Goal: Information Seeking & Learning: Learn about a topic

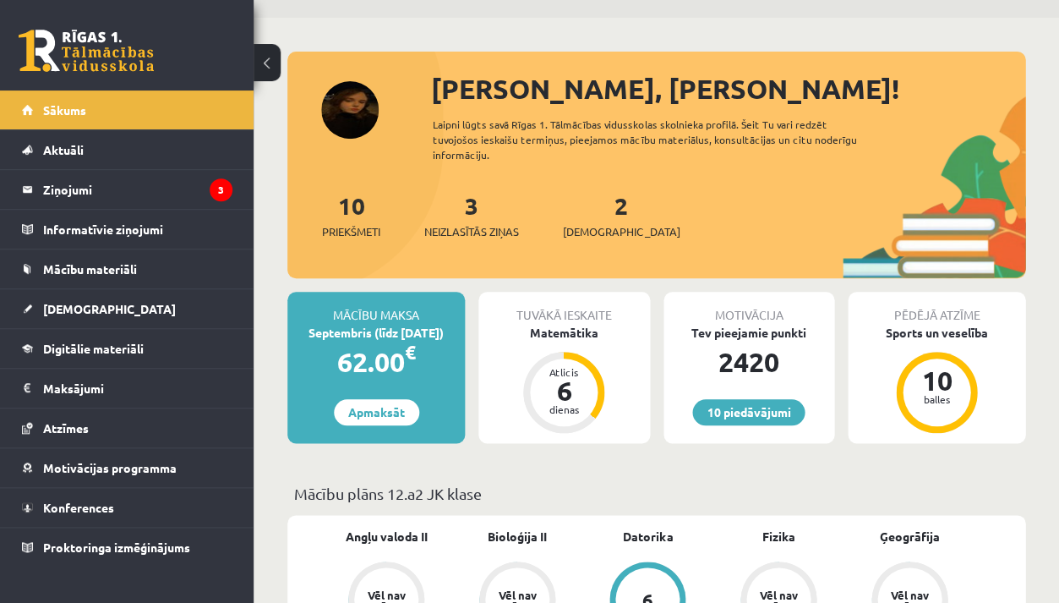
scroll to position [48, 0]
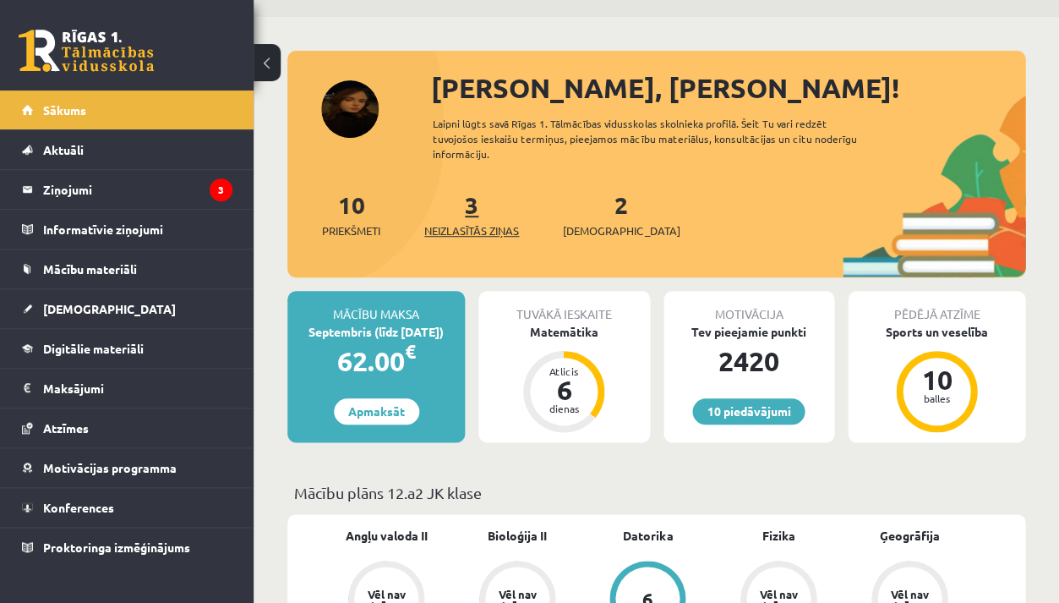
click at [480, 204] on link "3 Neizlasītās ziņas" at bounding box center [471, 214] width 95 height 50
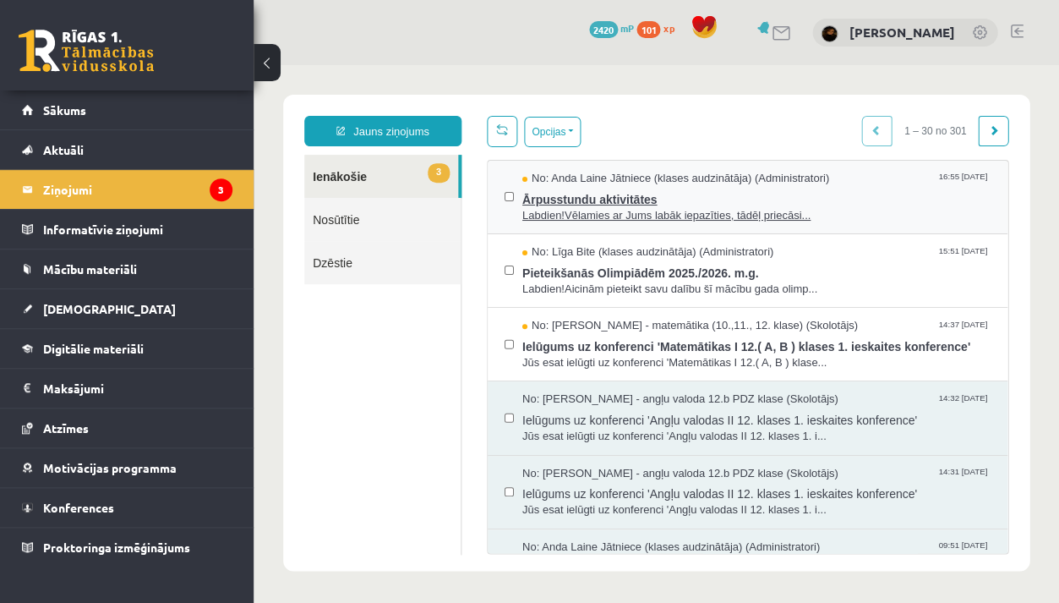
click at [698, 200] on span "Ārpusstundu aktivitātes" at bounding box center [757, 197] width 468 height 21
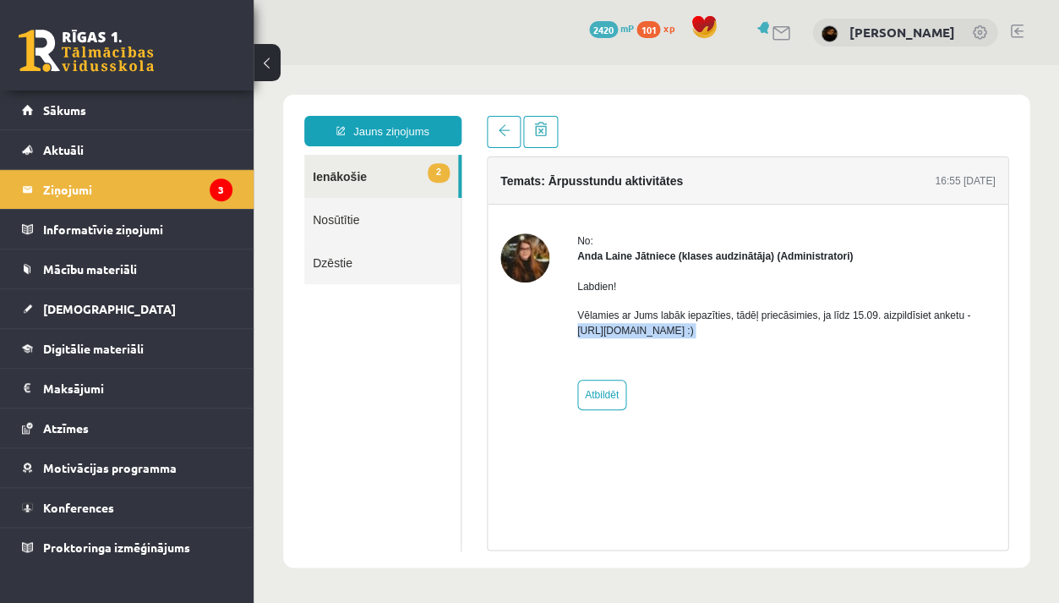
drag, startPoint x: 573, startPoint y: 323, endPoint x: 755, endPoint y: 351, distance: 183.9
click at [756, 351] on div "No: Anda Laine Jātniece (klases audzinātāja) (Administratori) Labdien! Vēlamies…" at bounding box center [748, 321] width 495 height 177
click at [774, 337] on div "Labdien! Vēlamies ar Jums labāk iepazīties, tādēļ priecāsimies, ja līdz 15.09. …" at bounding box center [786, 315] width 418 height 103
drag, startPoint x: 766, startPoint y: 330, endPoint x: 616, endPoint y: 334, distance: 149.7
click at [616, 334] on p "Vēlamies ar Jums labāk iepazīties, tādēļ priecāsimies, ja līdz 15.09. aizpildīs…" at bounding box center [786, 323] width 418 height 30
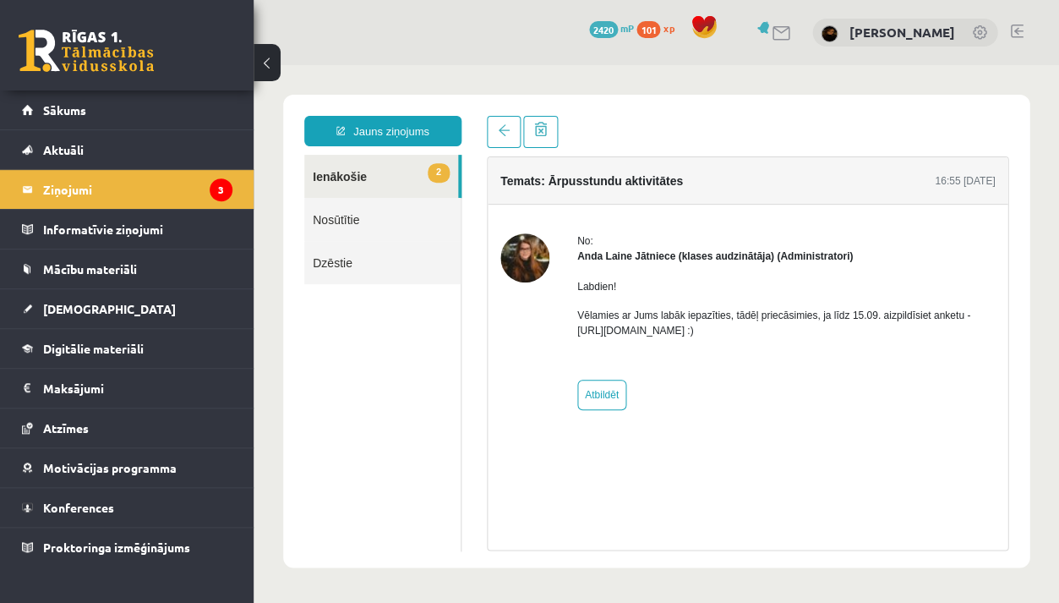
drag, startPoint x: 577, startPoint y: 326, endPoint x: 764, endPoint y: 326, distance: 186.9
click at [764, 326] on p "Vēlamies ar Jums labāk iepazīties, tādēļ priecāsimies, ja līdz 15.09. aizpildīs…" at bounding box center [786, 323] width 418 height 30
click at [73, 107] on span "Sākums" at bounding box center [64, 109] width 43 height 15
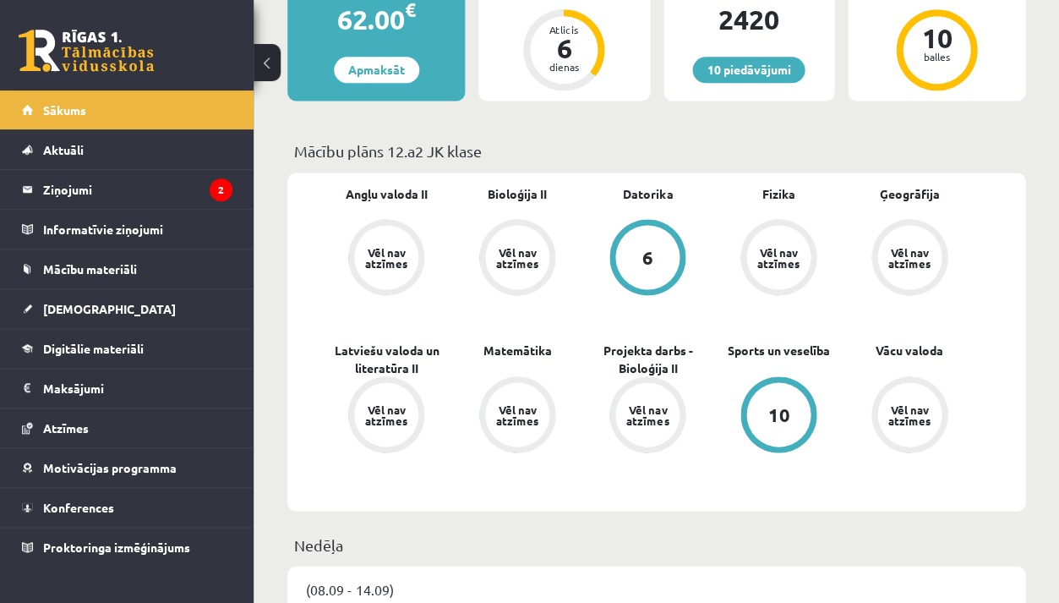
scroll to position [435, 0]
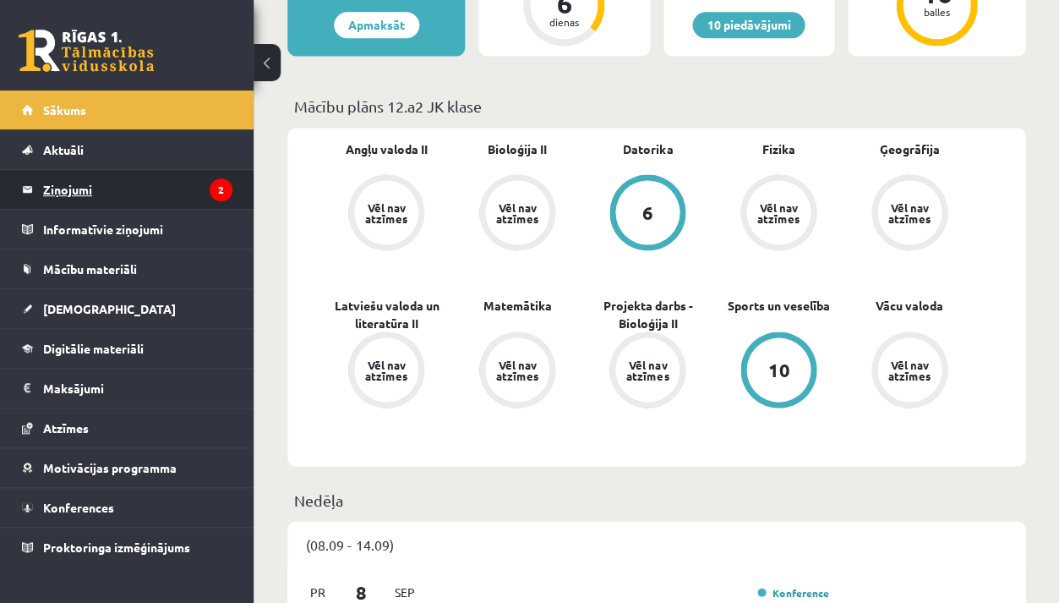
click at [110, 192] on legend "Ziņojumi 2" at bounding box center [137, 189] width 189 height 39
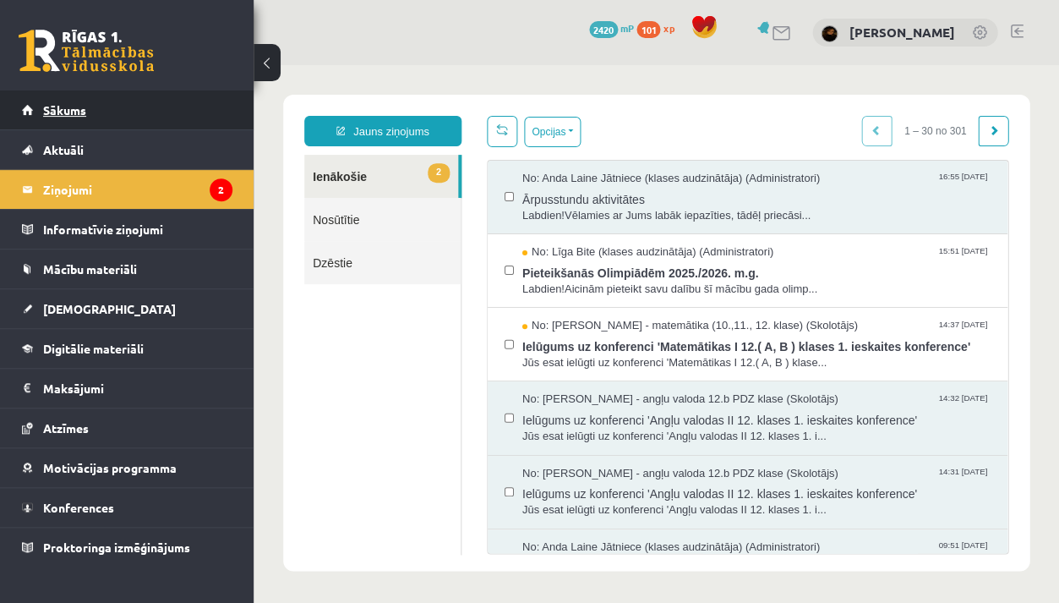
click at [145, 97] on link "Sākums" at bounding box center [127, 109] width 211 height 39
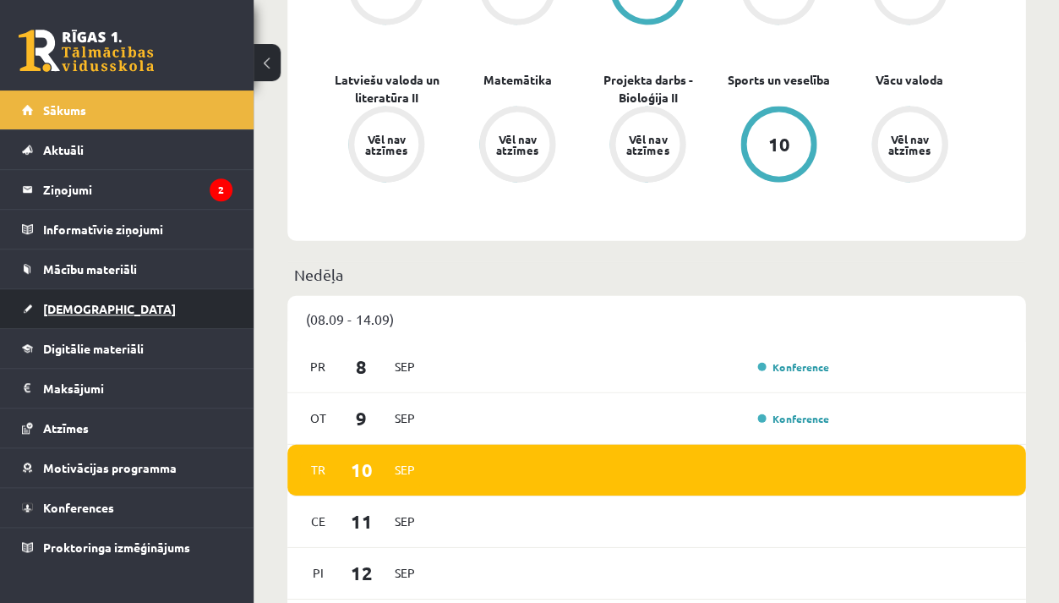
scroll to position [679, 0]
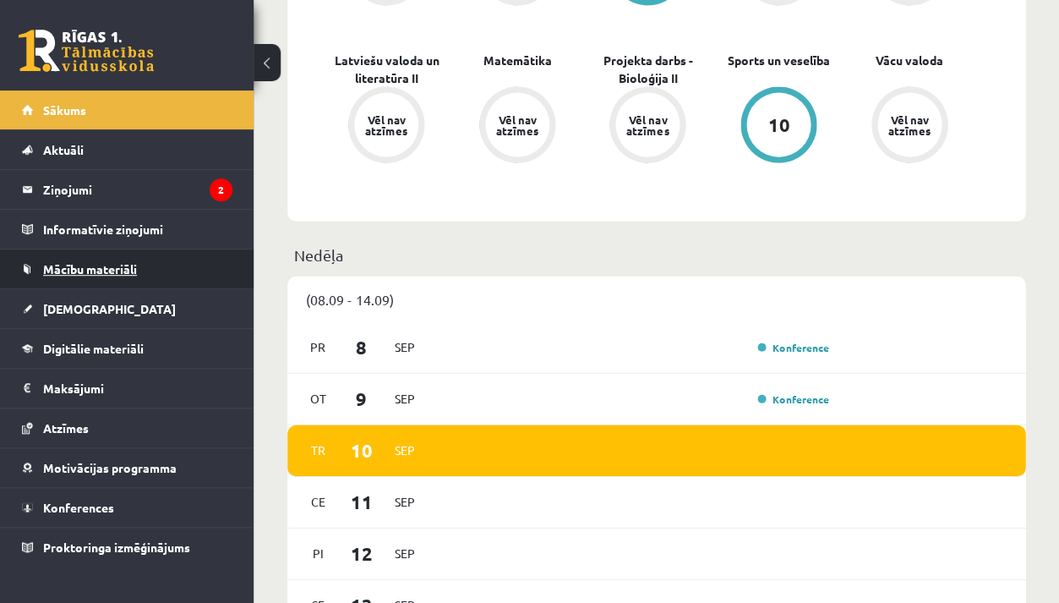
click at [116, 259] on link "Mācību materiāli" at bounding box center [127, 268] width 211 height 39
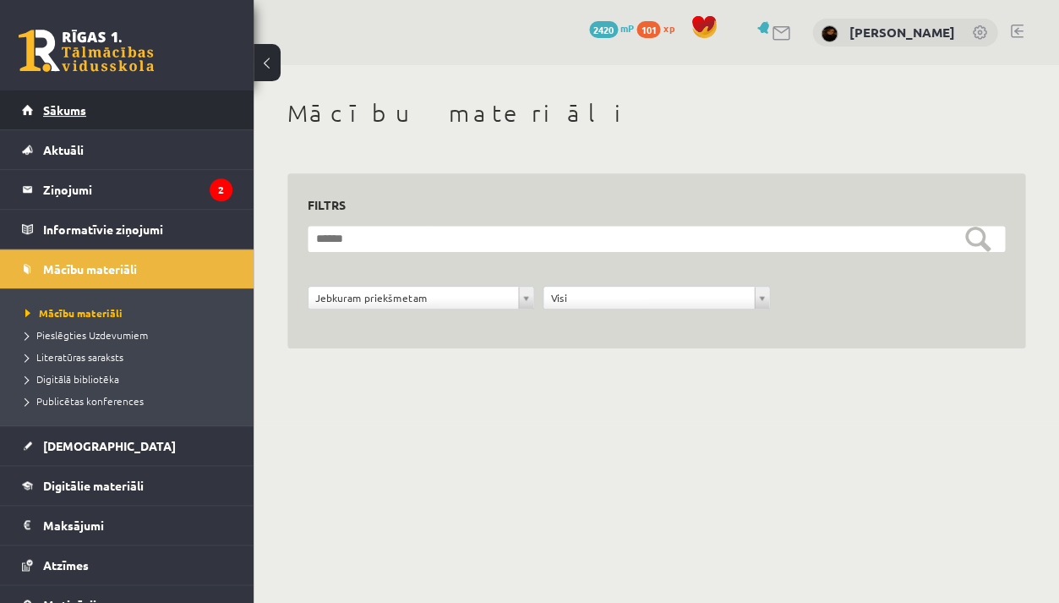
click at [107, 95] on link "Sākums" at bounding box center [127, 109] width 211 height 39
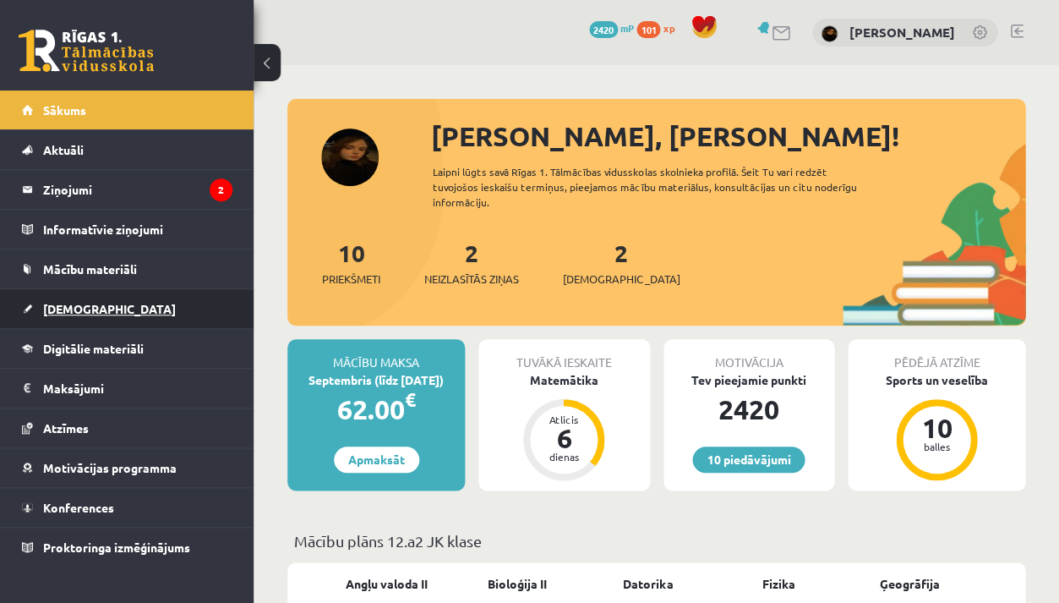
click at [118, 312] on link "[DEMOGRAPHIC_DATA]" at bounding box center [127, 308] width 211 height 39
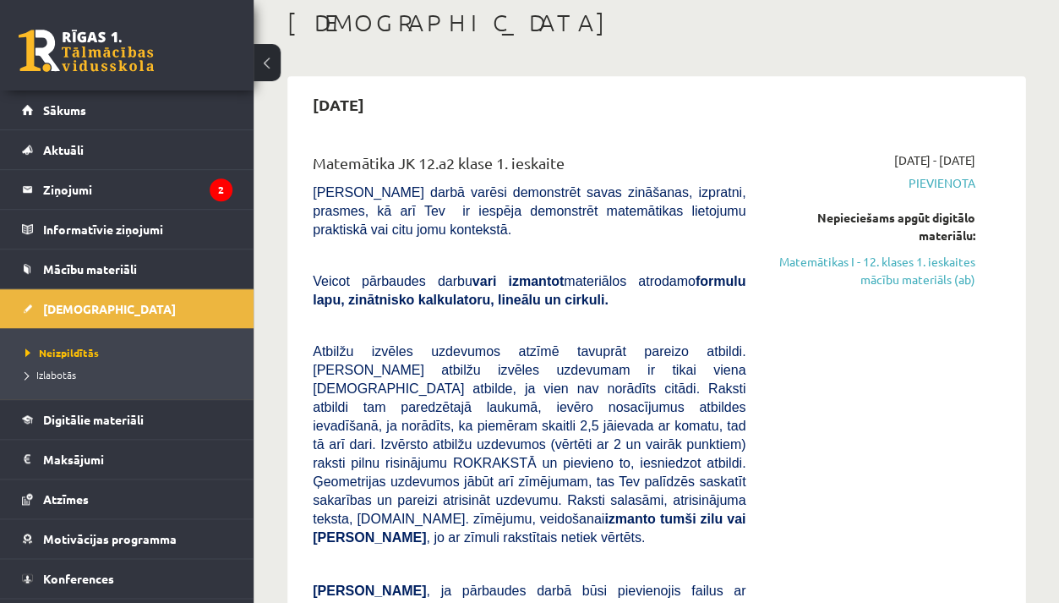
scroll to position [98, 0]
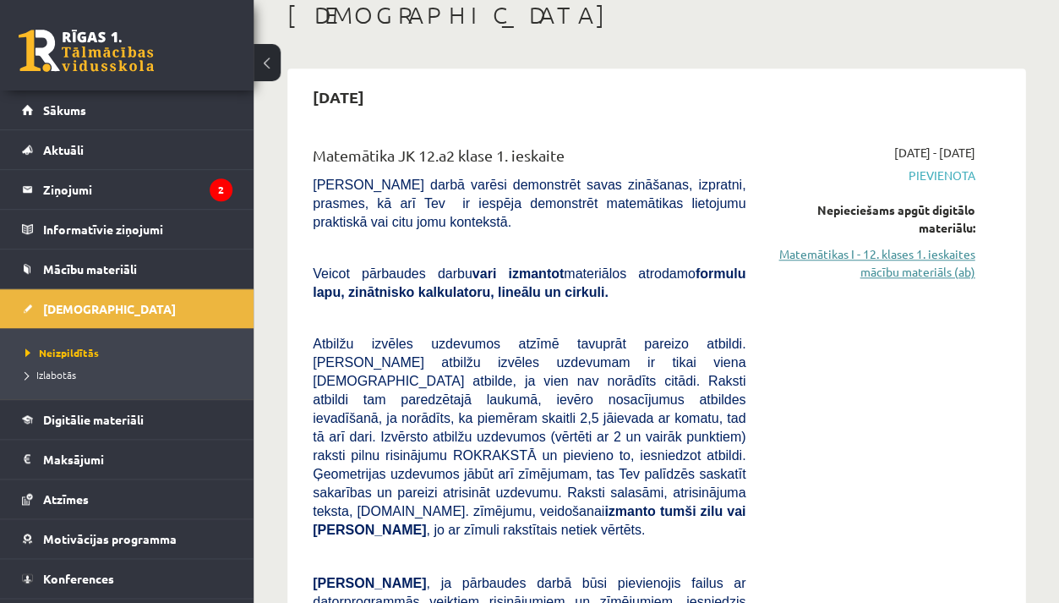
click at [905, 261] on link "Matemātikas I - 12. klases 1. ieskaites mācību materiāls (ab)" at bounding box center [873, 263] width 204 height 36
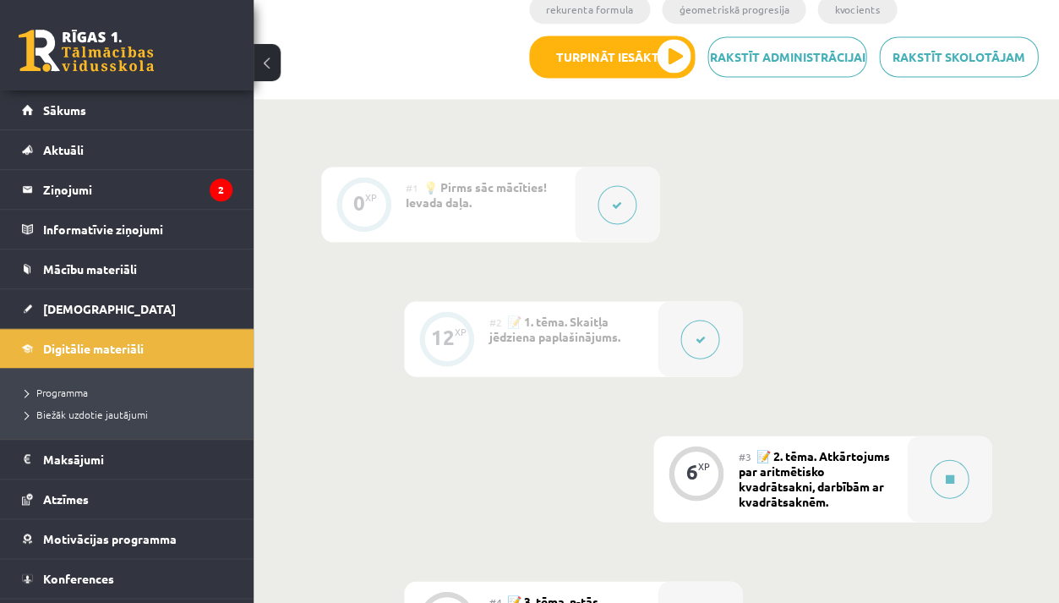
scroll to position [456, 0]
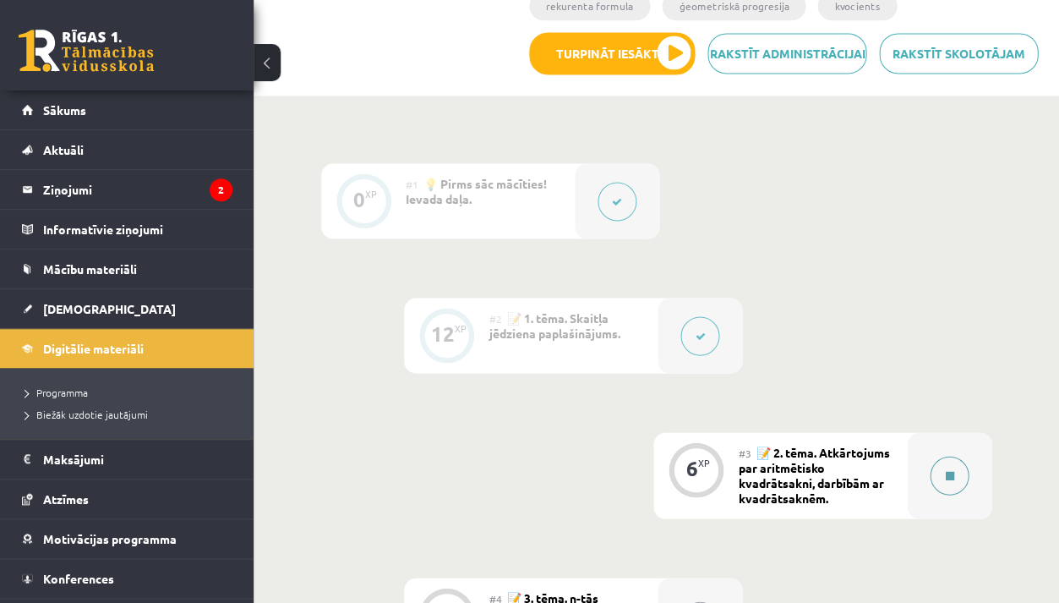
click at [918, 472] on div at bounding box center [949, 475] width 85 height 86
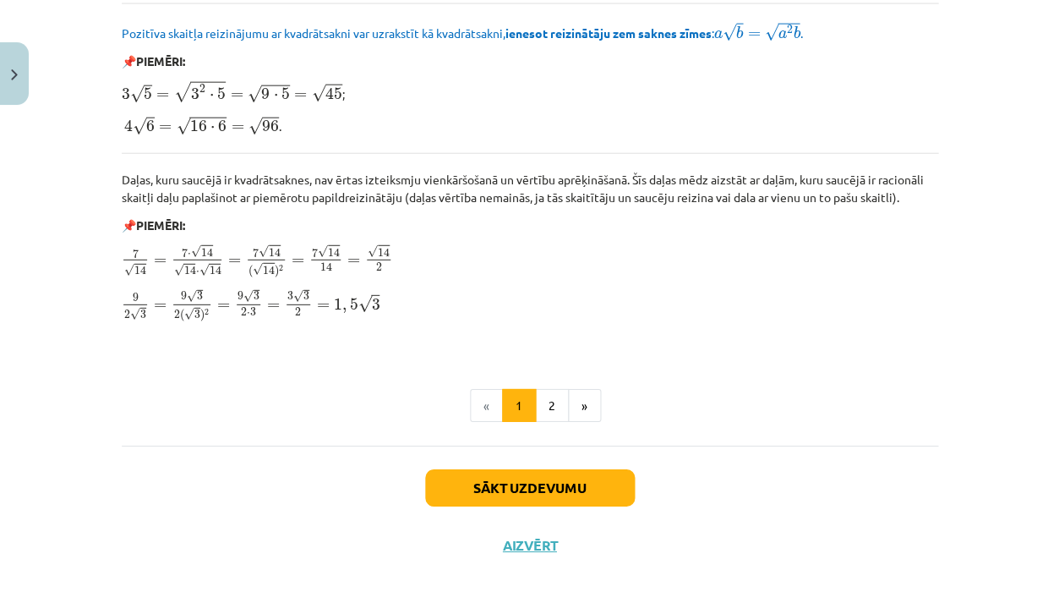
scroll to position [2035, 0]
click at [535, 538] on button "Aizvērt" at bounding box center [530, 546] width 64 height 17
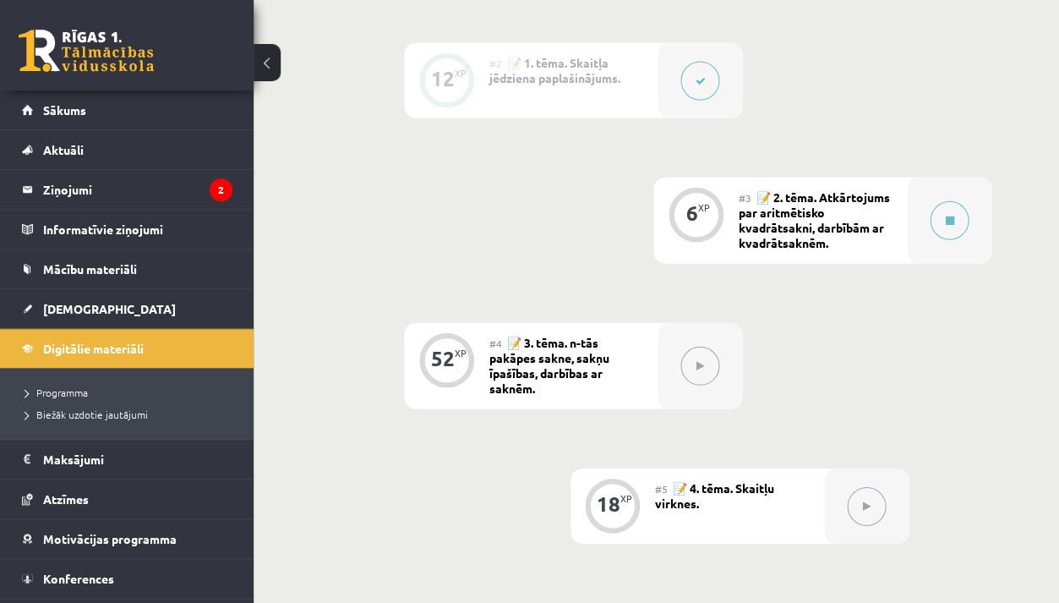
scroll to position [709, 0]
click at [952, 216] on icon at bounding box center [949, 221] width 8 height 10
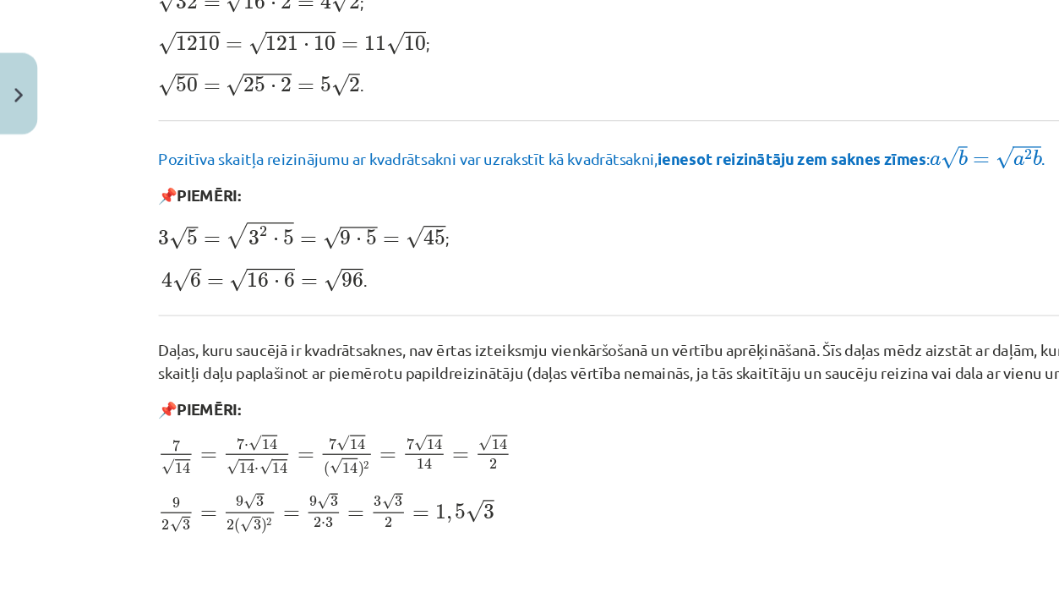
scroll to position [1989, 0]
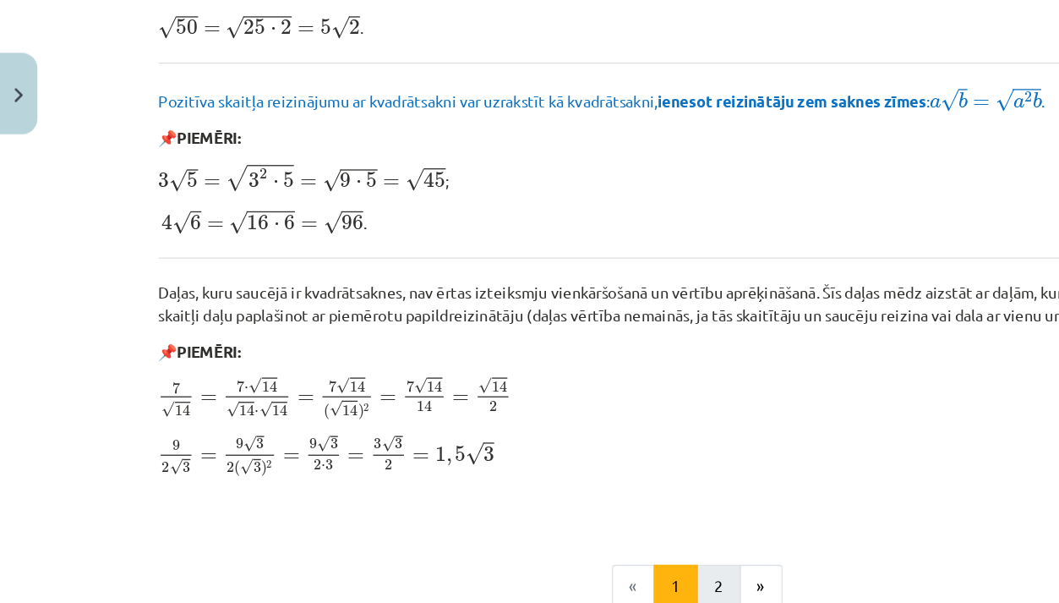
click at [551, 435] on button "2" at bounding box center [552, 452] width 34 height 34
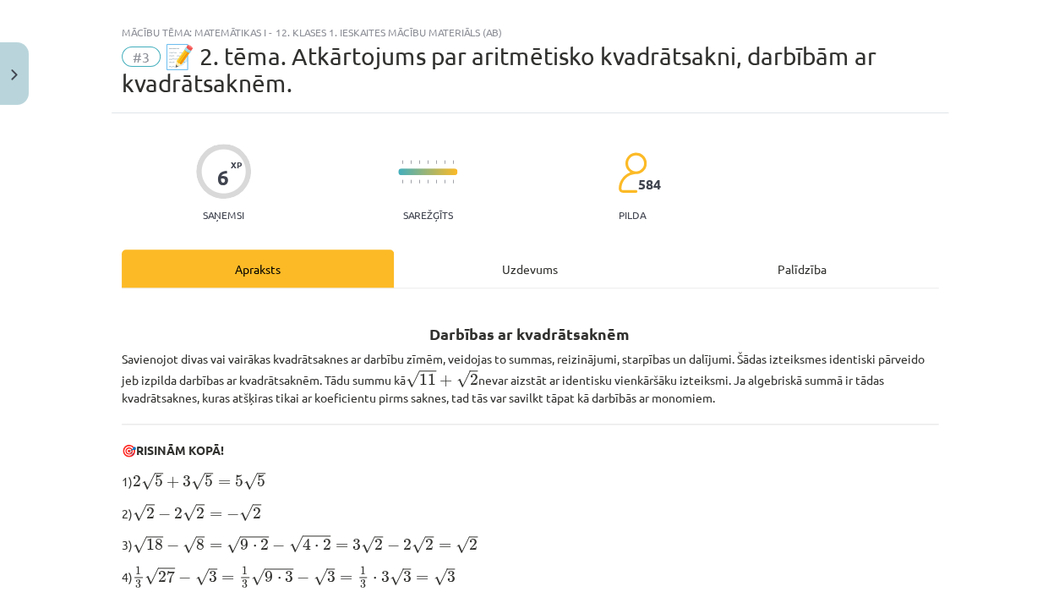
scroll to position [17, 0]
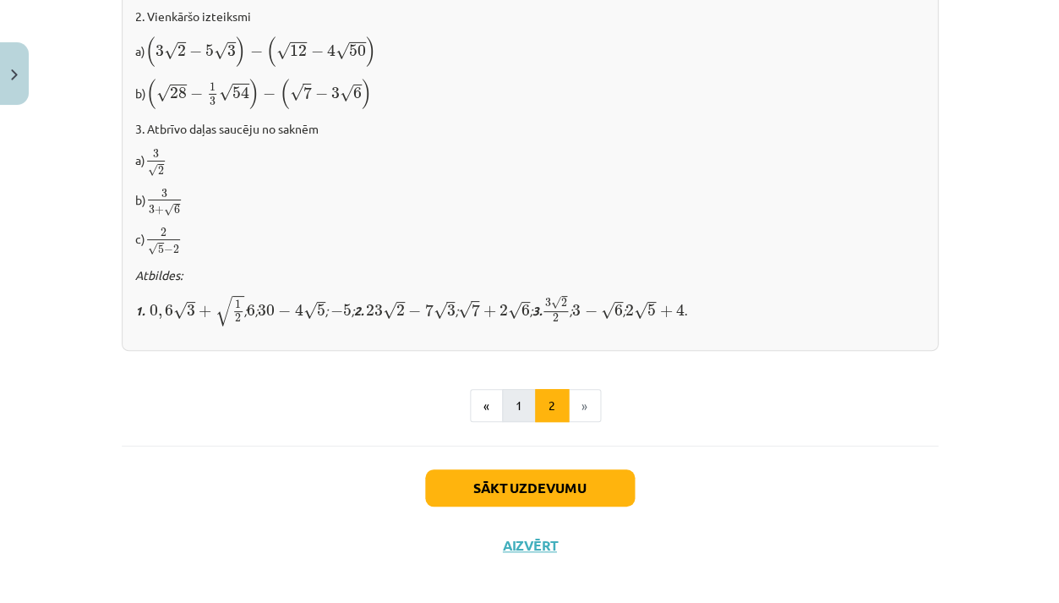
click at [524, 396] on button "1" at bounding box center [519, 406] width 34 height 34
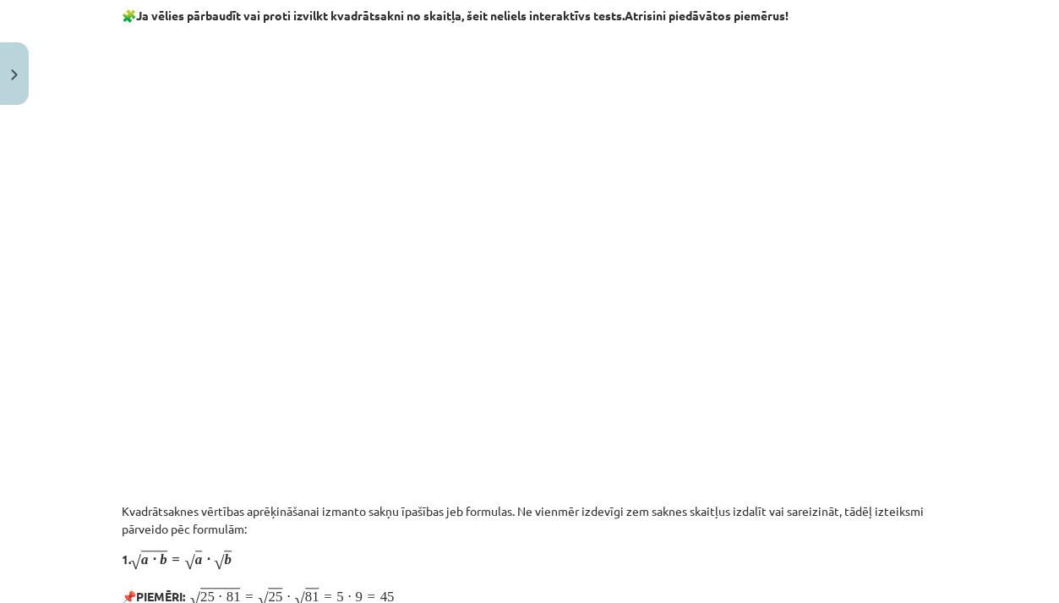
scroll to position [328, 0]
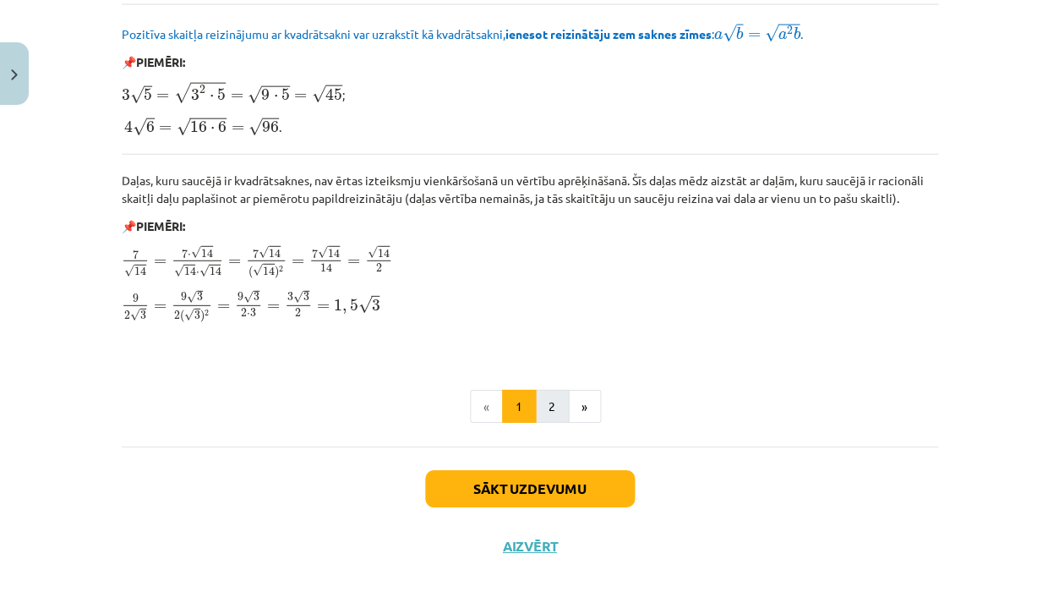
click at [561, 398] on button "2" at bounding box center [552, 407] width 34 height 34
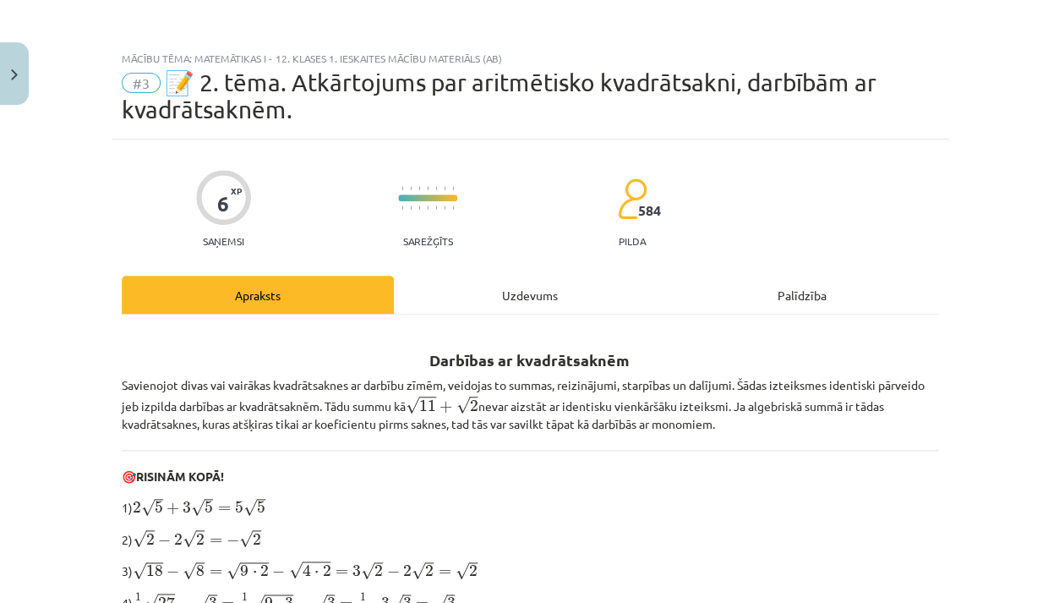
scroll to position [0, 0]
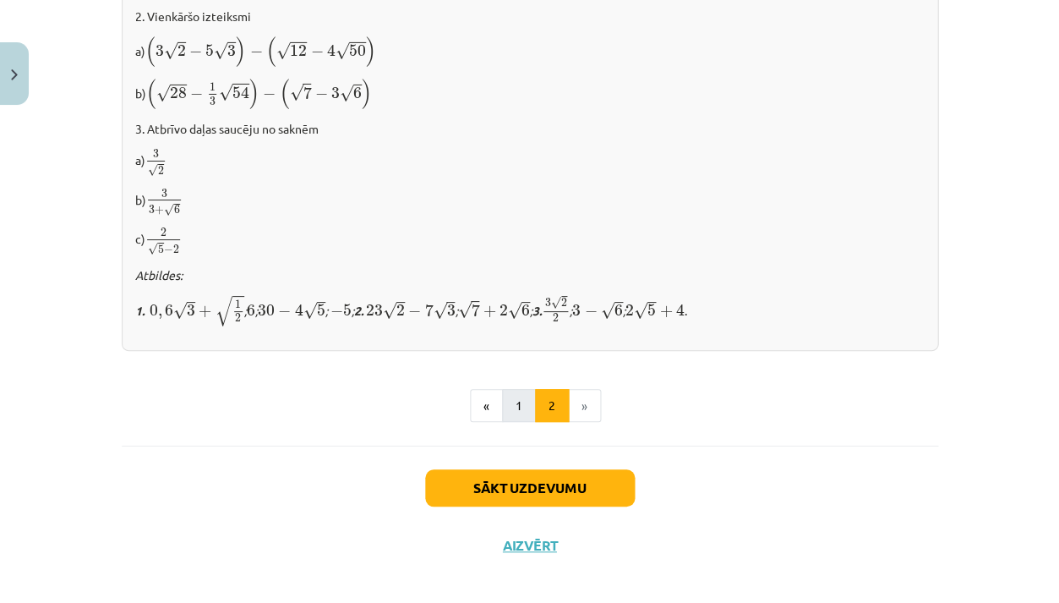
click at [523, 389] on button "1" at bounding box center [519, 406] width 34 height 34
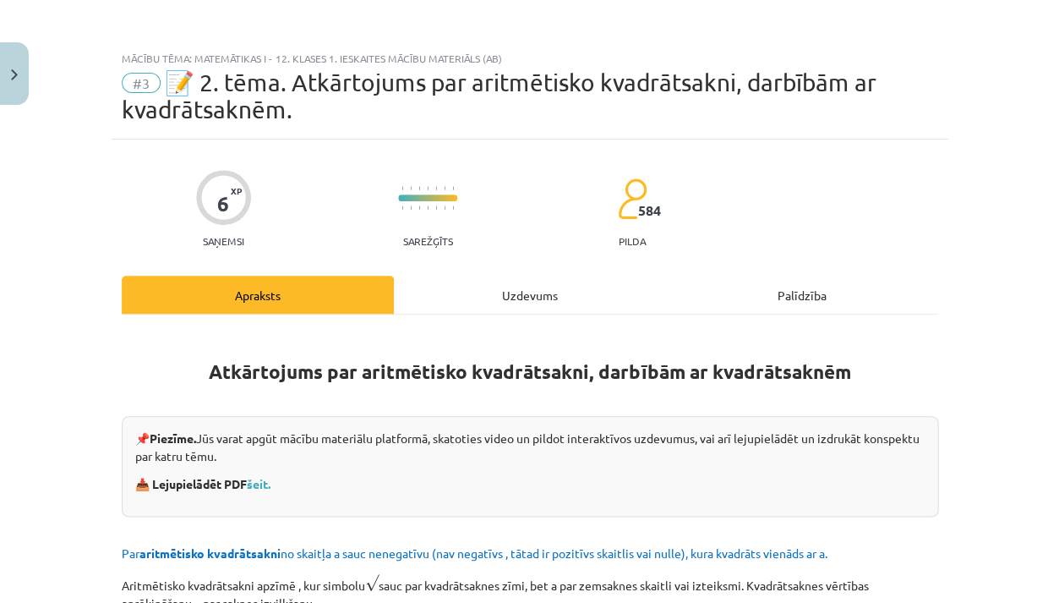
click at [512, 302] on div "Uzdevums" at bounding box center [530, 295] width 272 height 38
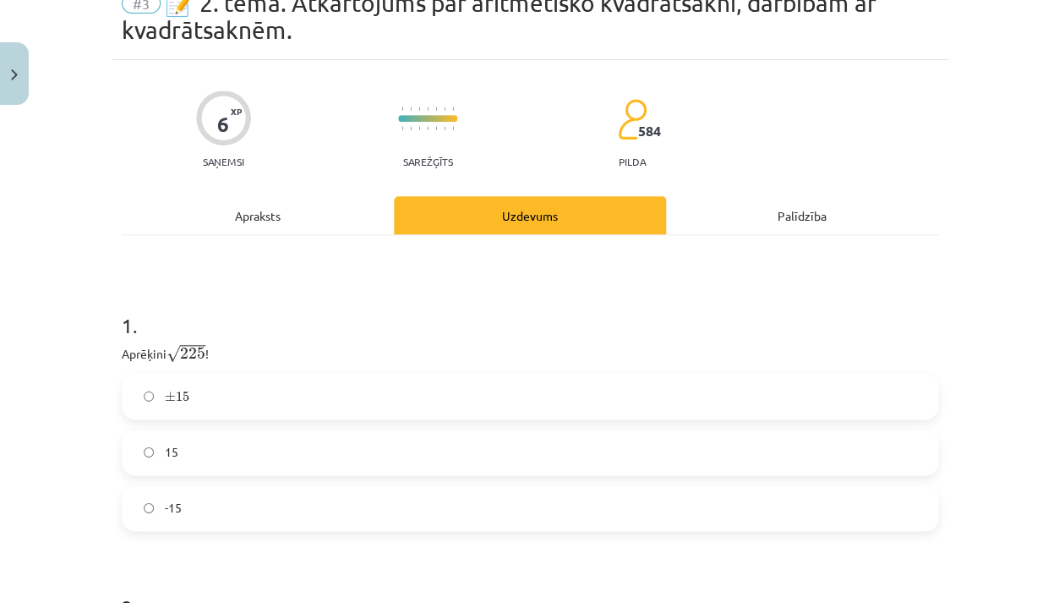
scroll to position [80, 0]
click at [280, 450] on label "15" at bounding box center [529, 451] width 813 height 42
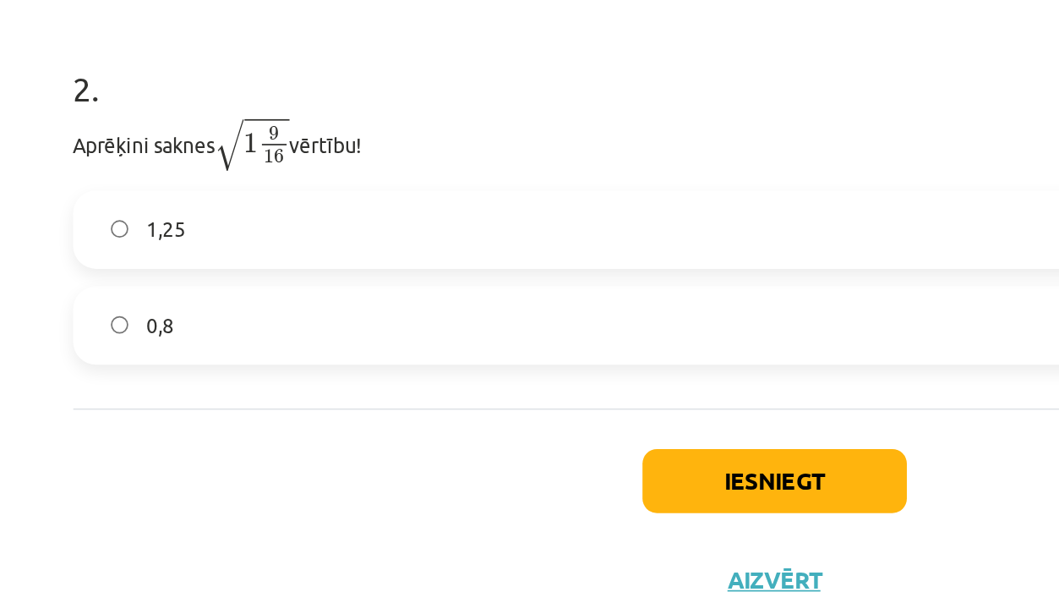
scroll to position [380, 0]
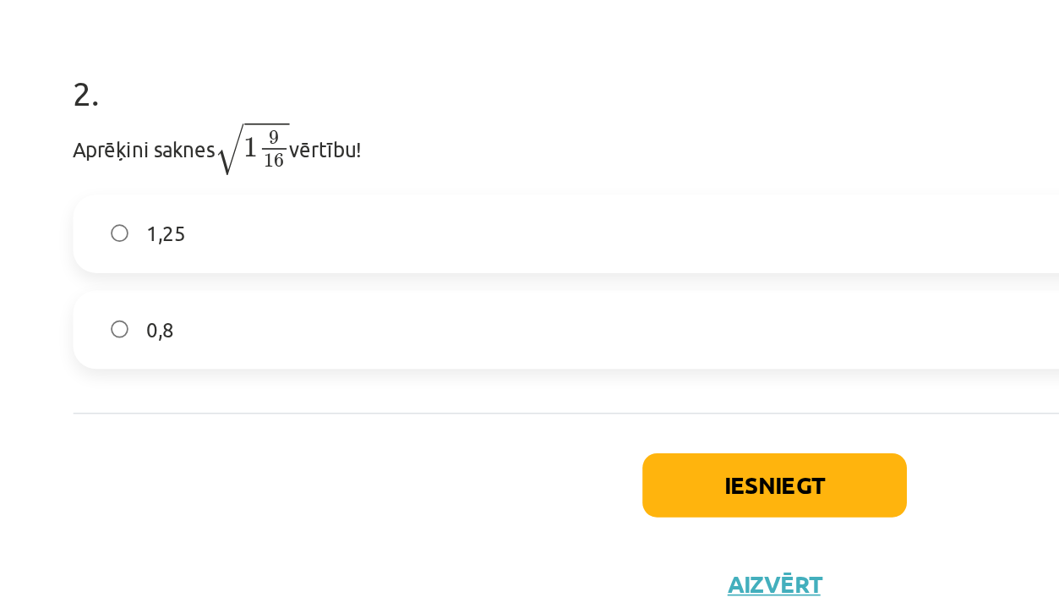
click at [123, 367] on label "1,25" at bounding box center [529, 388] width 813 height 42
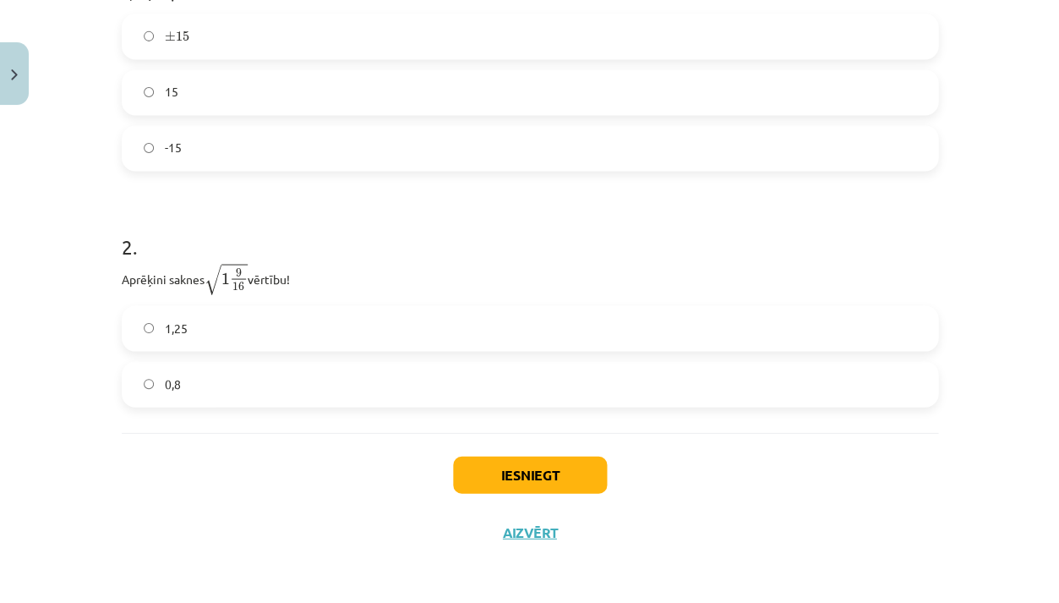
scroll to position [439, 0]
click at [523, 480] on button "Iesniegt" at bounding box center [530, 475] width 154 height 37
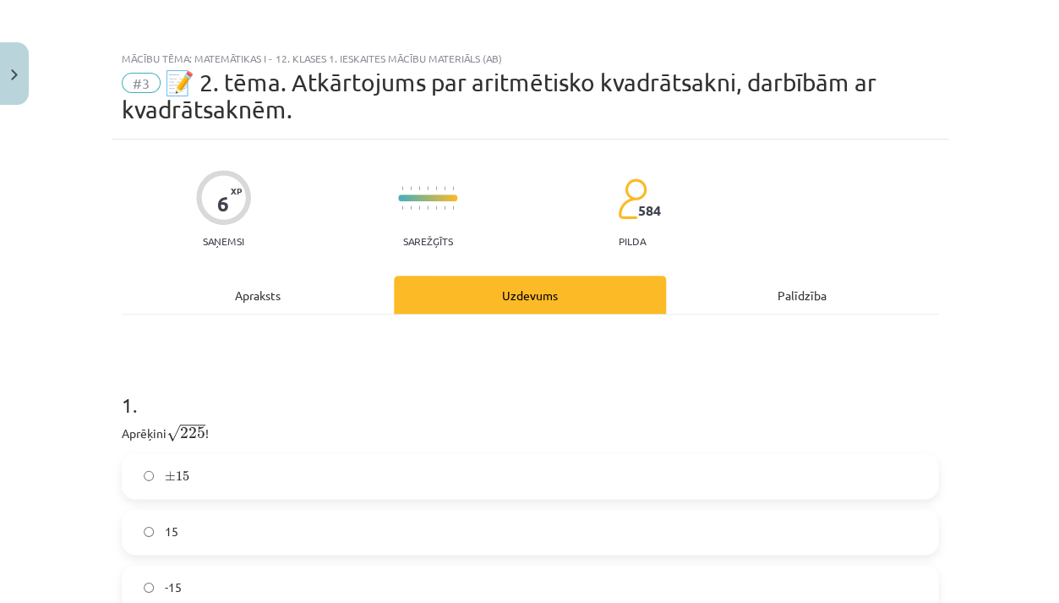
scroll to position [0, 0]
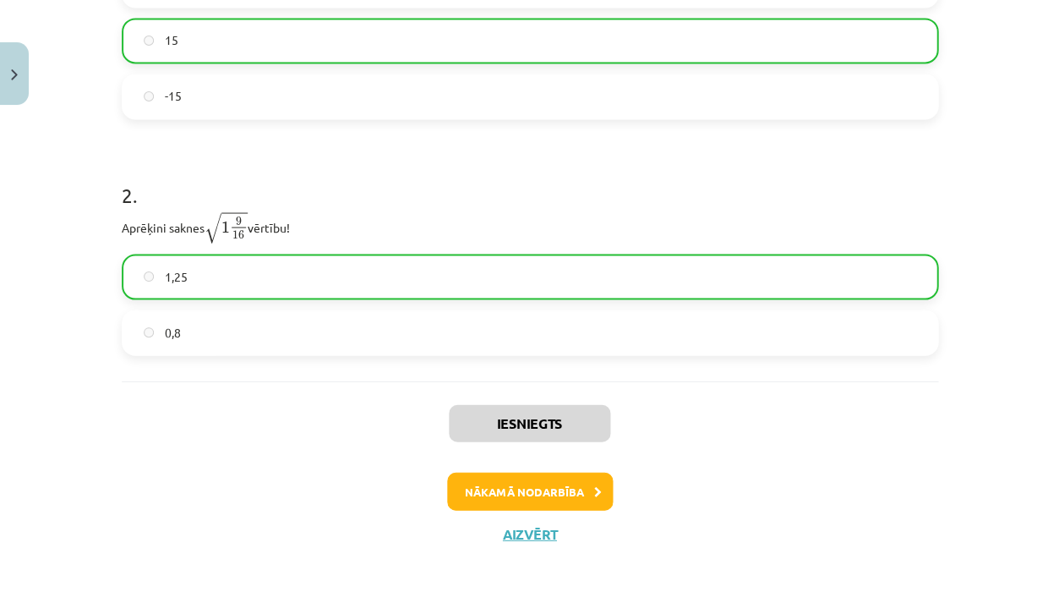
click at [529, 490] on button "Nākamā nodarbība" at bounding box center [530, 491] width 166 height 39
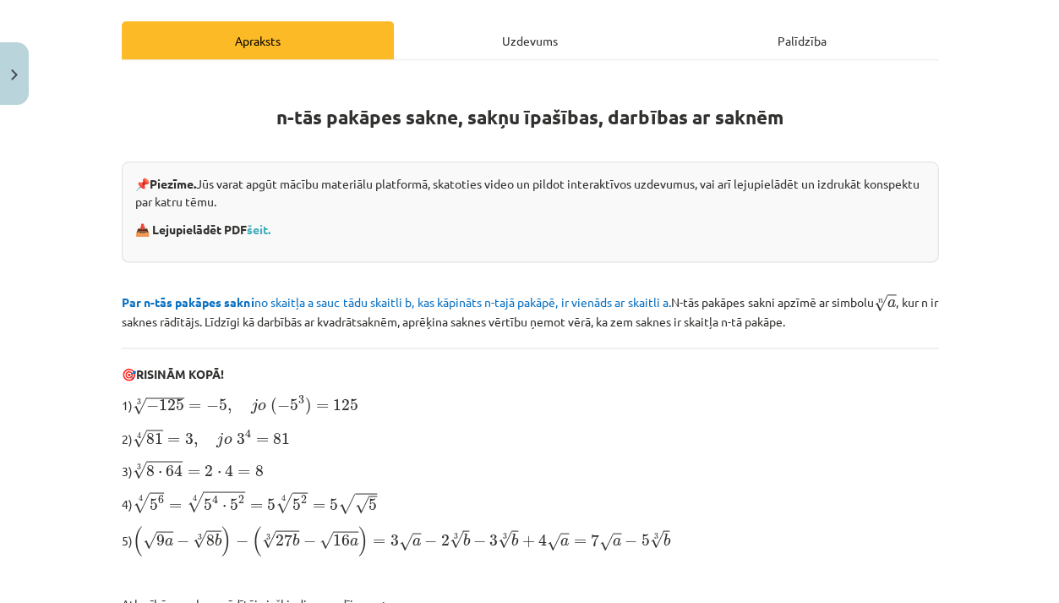
scroll to position [384, 0]
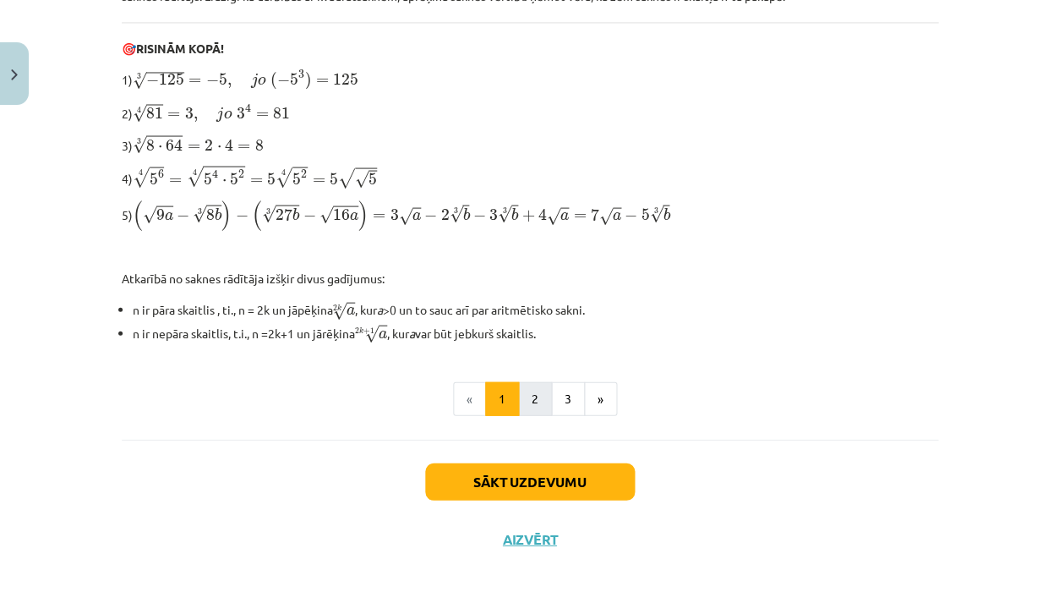
click at [538, 393] on button "2" at bounding box center [535, 398] width 34 height 34
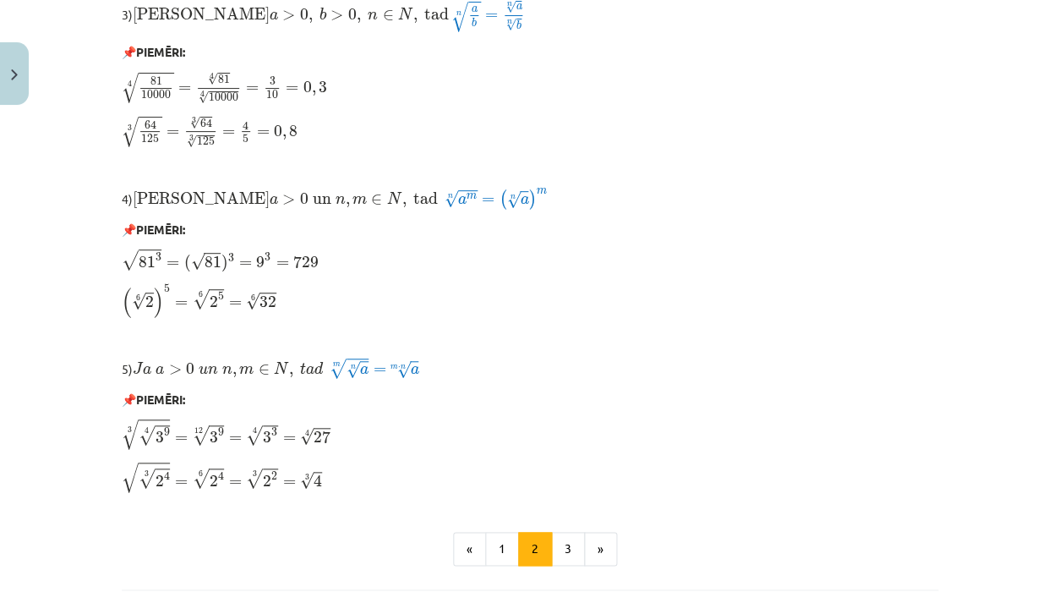
scroll to position [1320, 0]
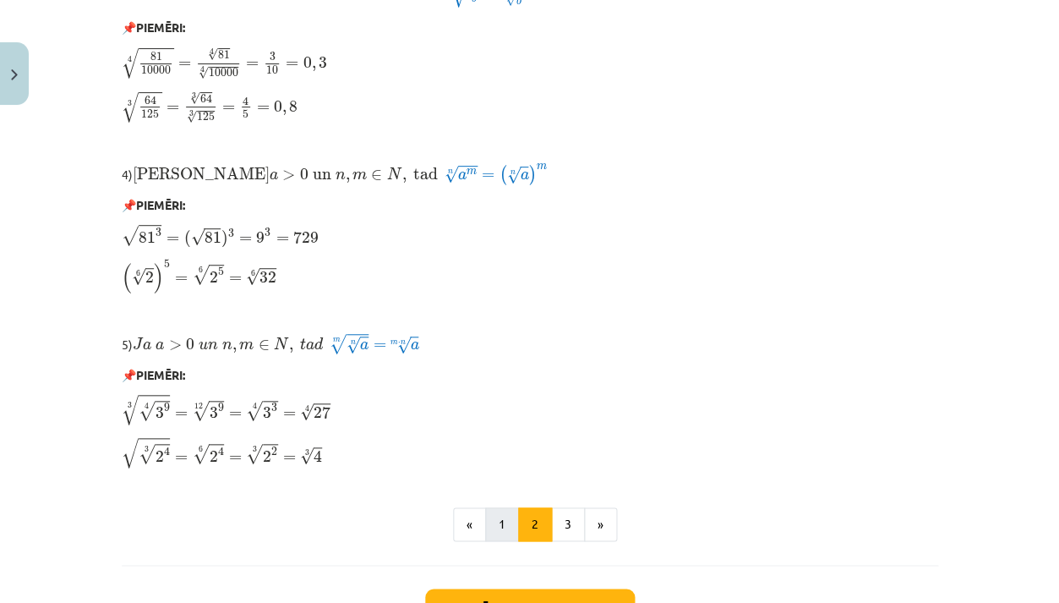
click at [510, 535] on button "1" at bounding box center [502, 524] width 34 height 34
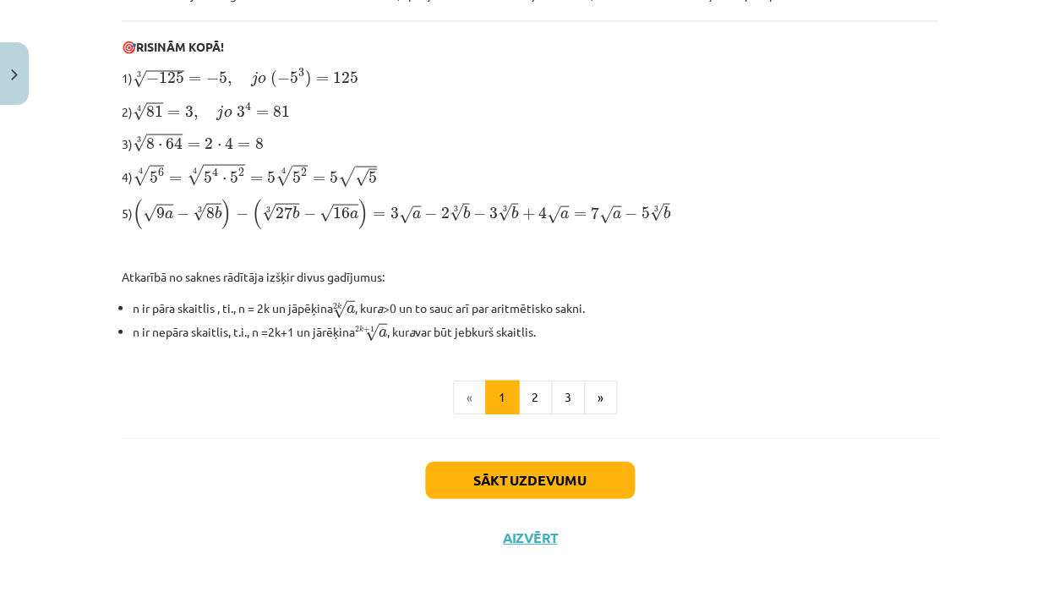
scroll to position [553, 0]
click at [530, 538] on button "Aizvērt" at bounding box center [530, 538] width 64 height 17
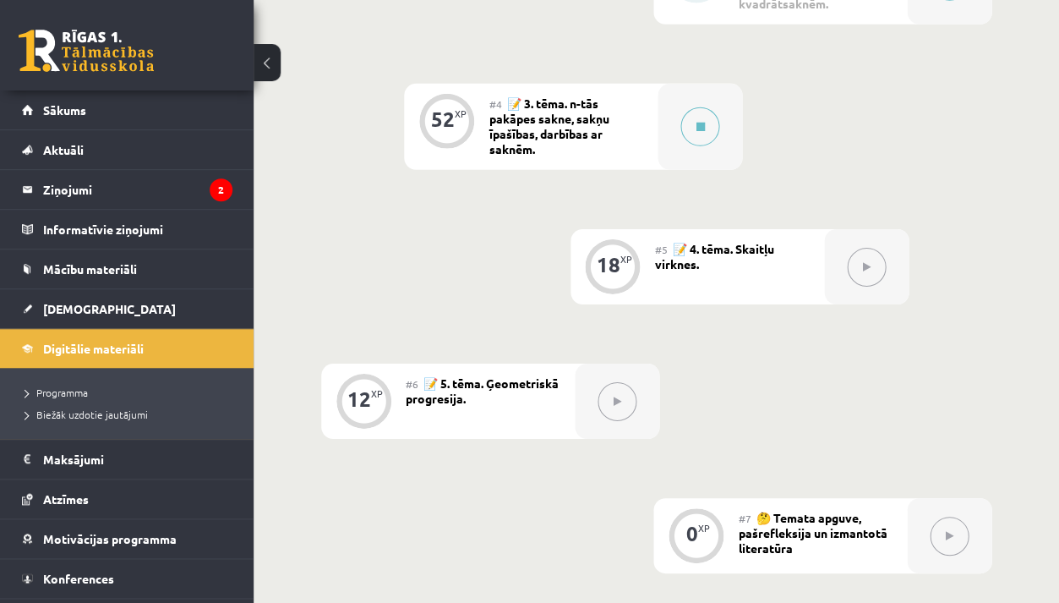
scroll to position [947, 0]
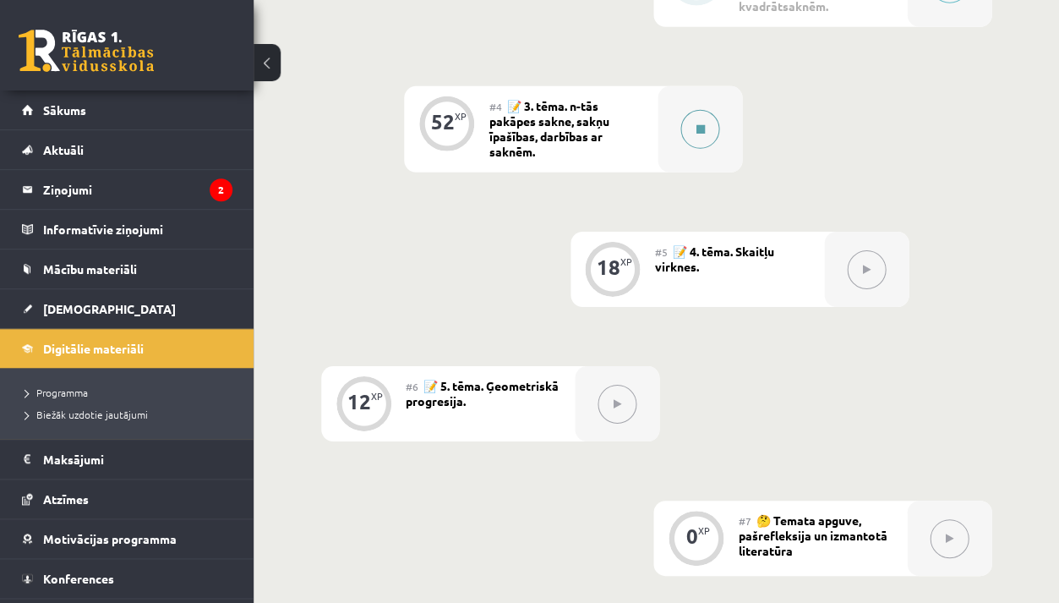
click at [701, 140] on button at bounding box center [700, 129] width 39 height 39
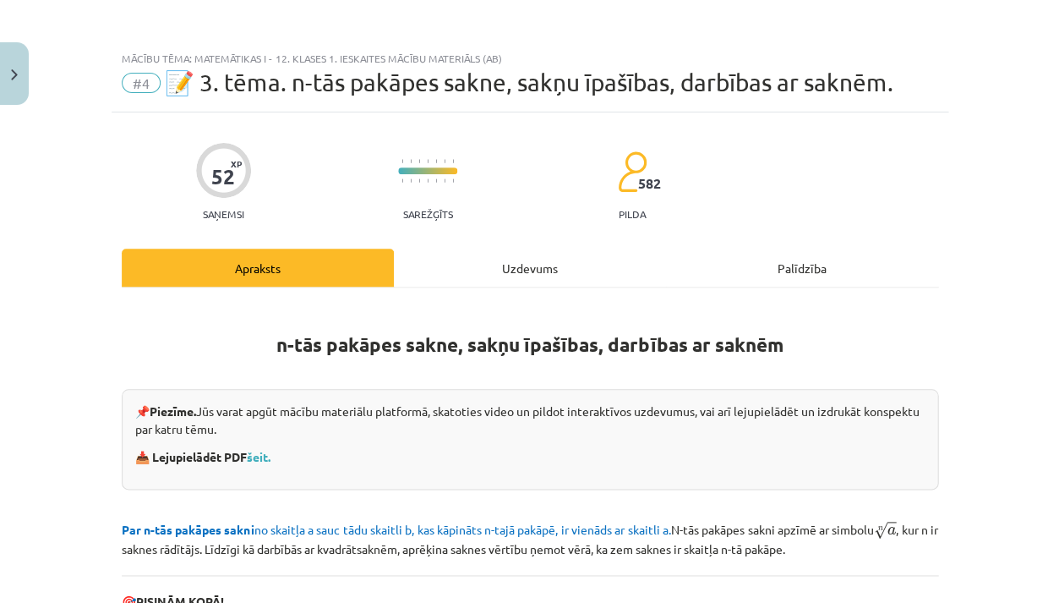
drag, startPoint x: 844, startPoint y: 0, endPoint x: 968, endPoint y: 204, distance: 238.7
click at [968, 204] on div "Mācību tēma: Matemātikas i - 12. klases 1. ieskaites mācību materiāls (ab) #4 📝…" at bounding box center [529, 301] width 1059 height 603
